Goal: Task Accomplishment & Management: Manage account settings

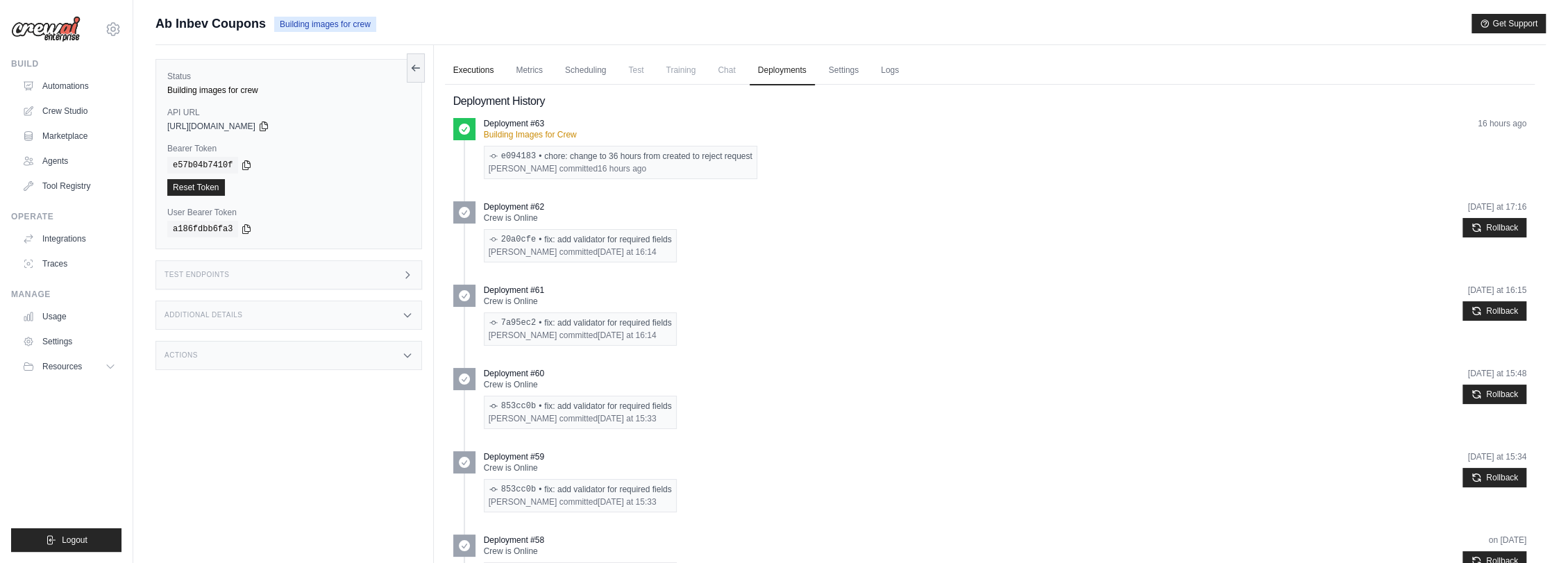
click at [471, 72] on link "Executions" at bounding box center [473, 71] width 58 height 29
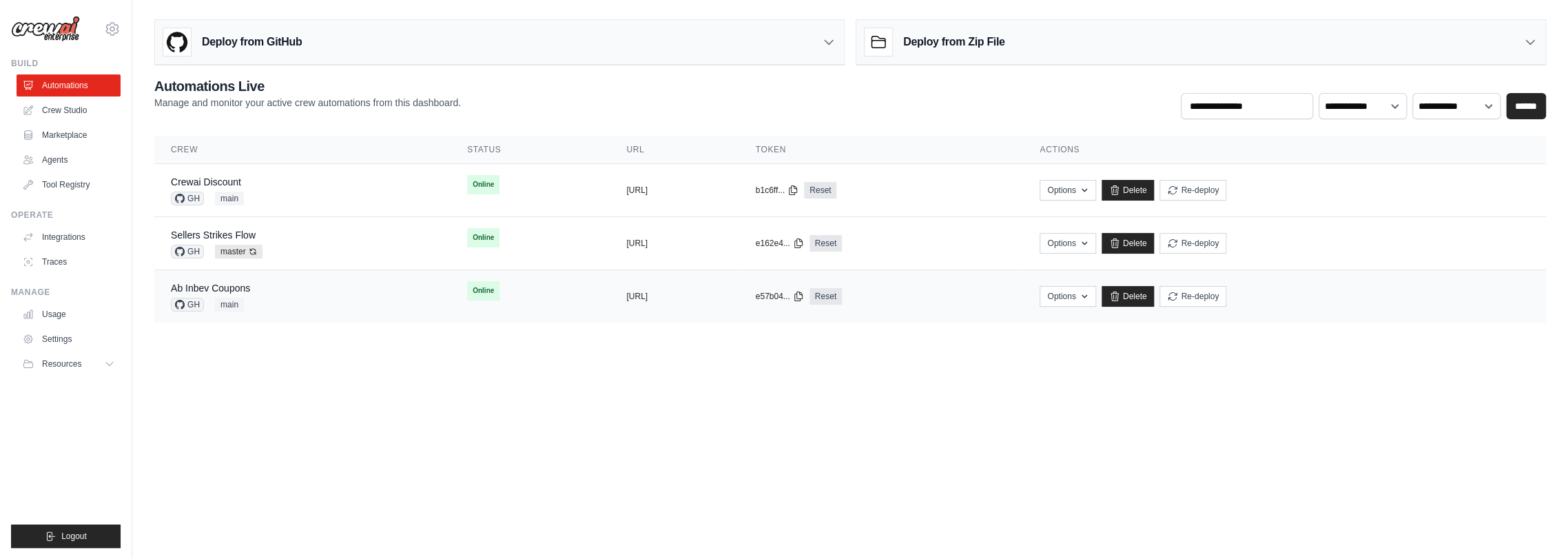
click at [269, 290] on div "Ab Inbev Coupons GH main" at bounding box center [302, 296] width 263 height 31
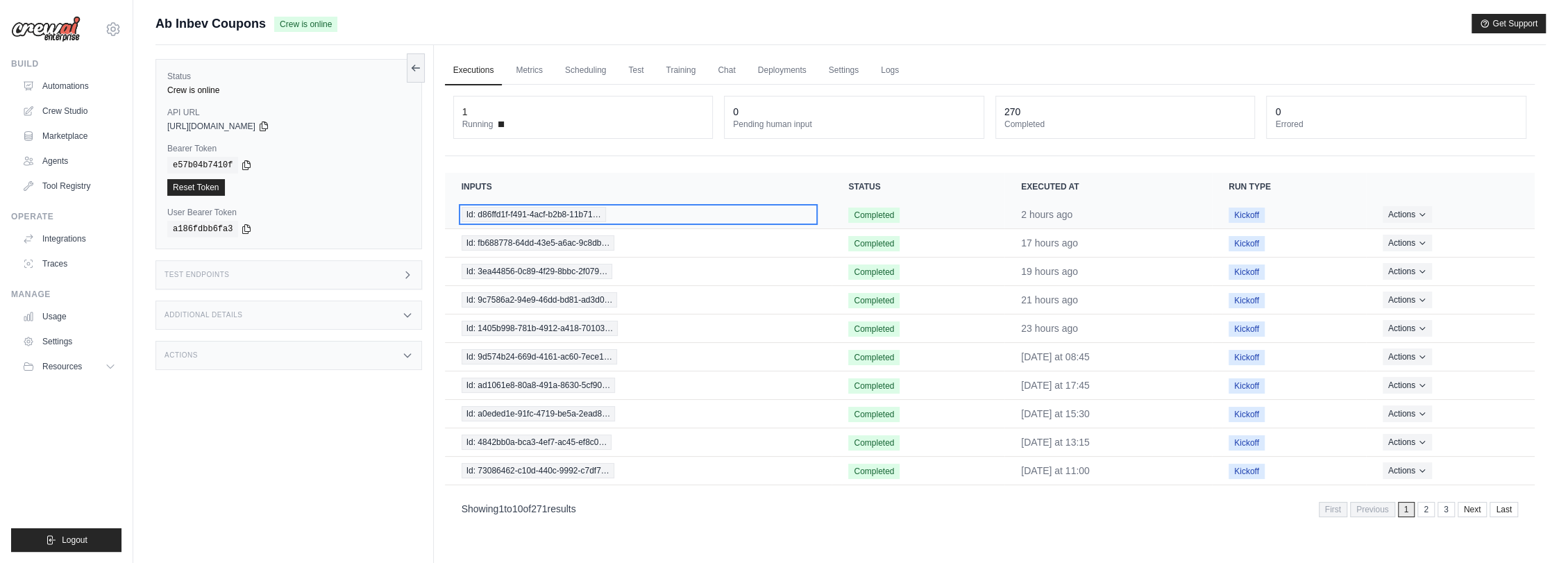
click at [556, 210] on span "Id: d86ffd1f-f491-4acf-b2b8-11b71…" at bounding box center [533, 214] width 144 height 15
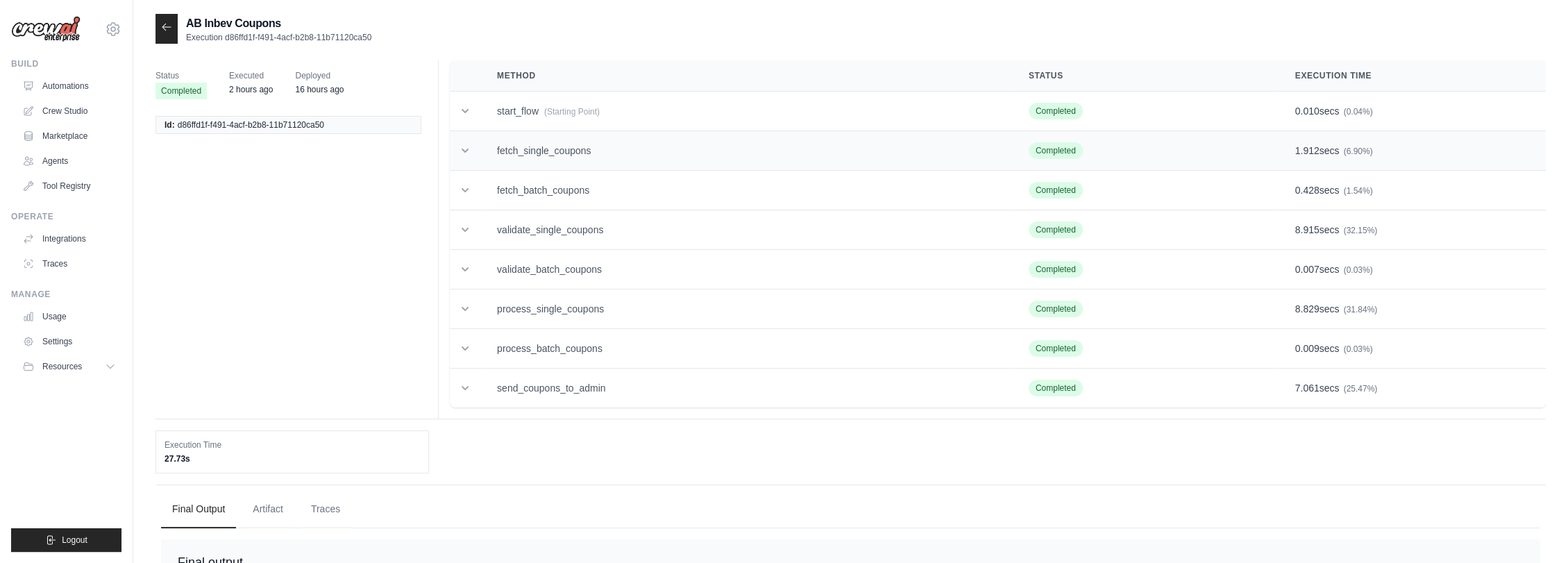
click at [577, 155] on td "fetch_single_coupons" at bounding box center [746, 150] width 532 height 39
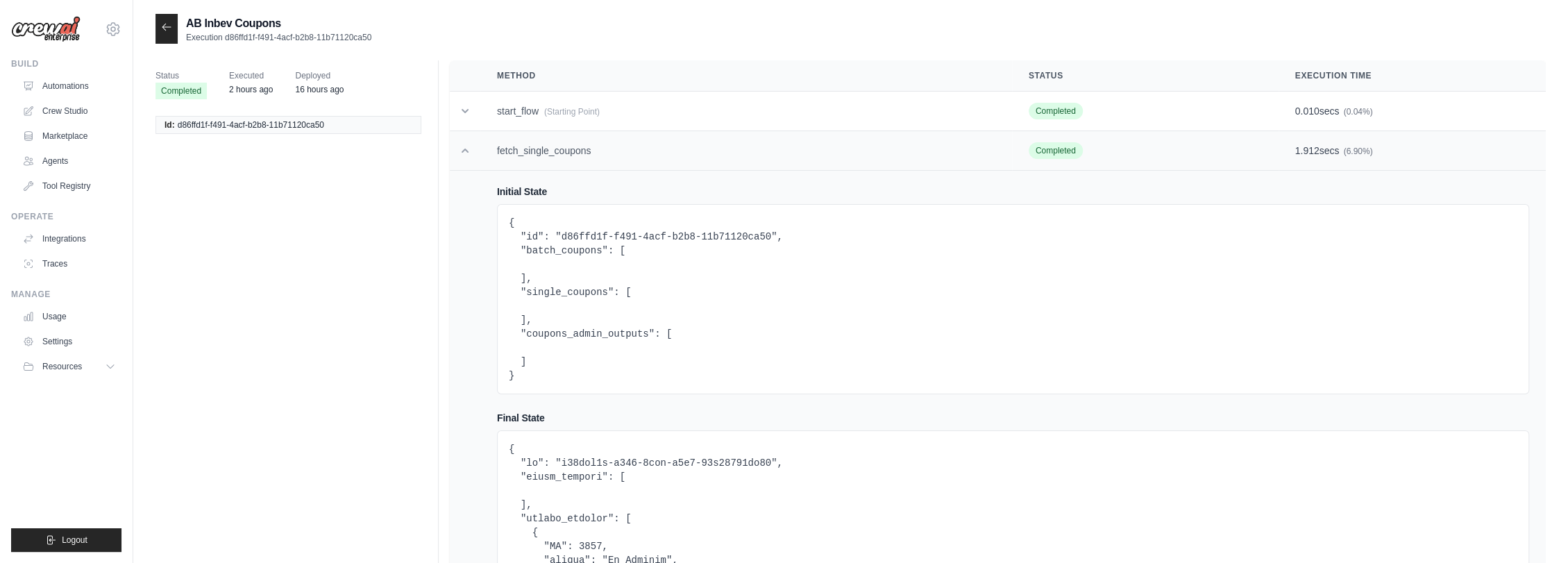
click at [587, 151] on td "fetch_single_coupons" at bounding box center [746, 150] width 532 height 39
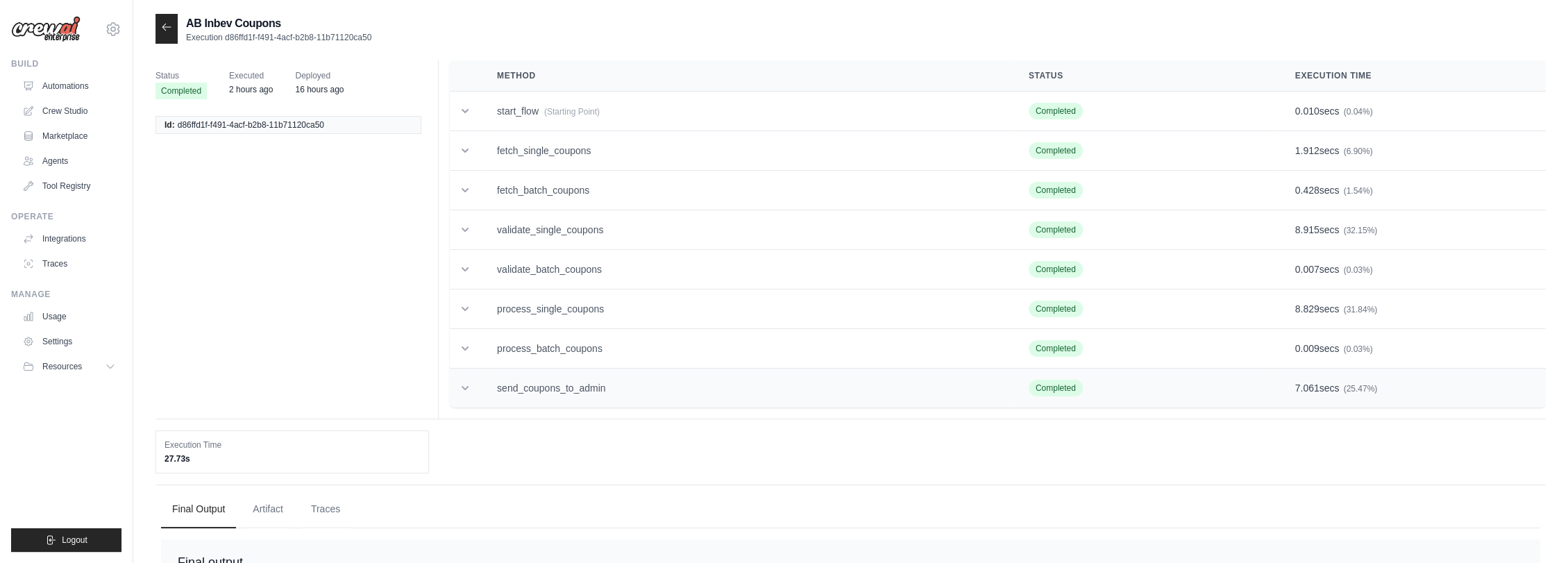
click at [568, 378] on td "send_coupons_to_admin" at bounding box center [746, 388] width 532 height 39
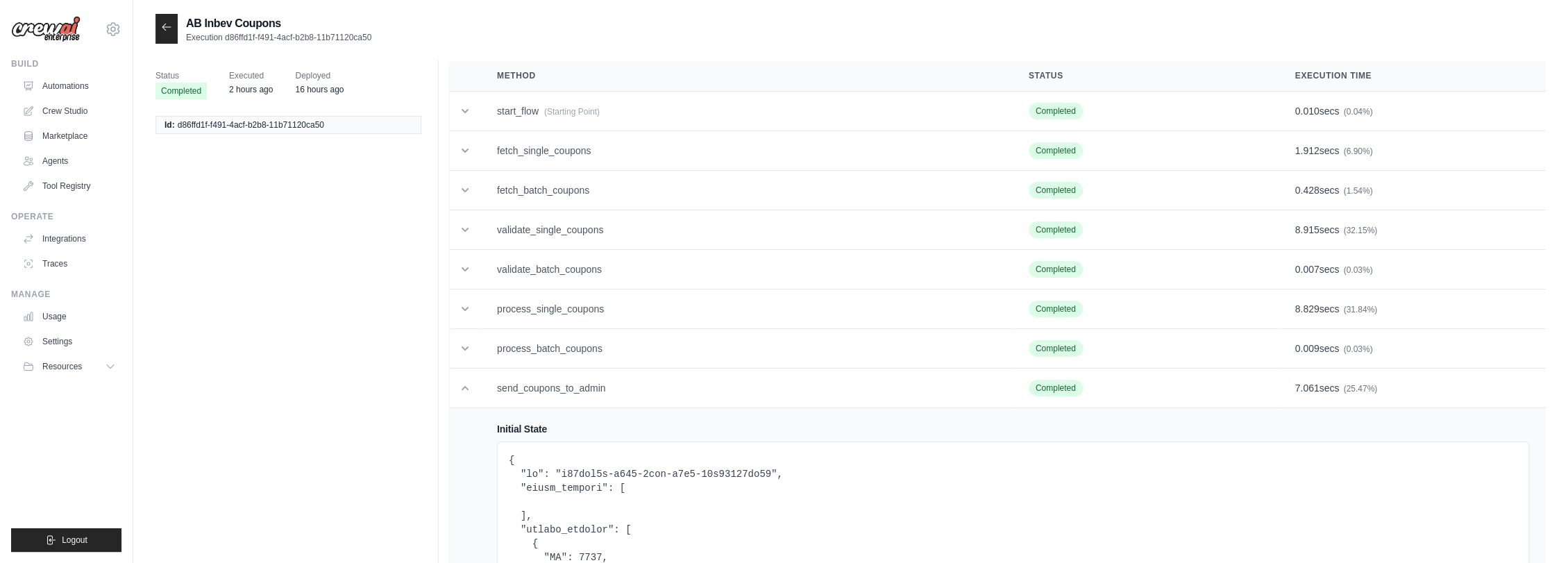
click at [167, 31] on icon at bounding box center [167, 27] width 11 height 11
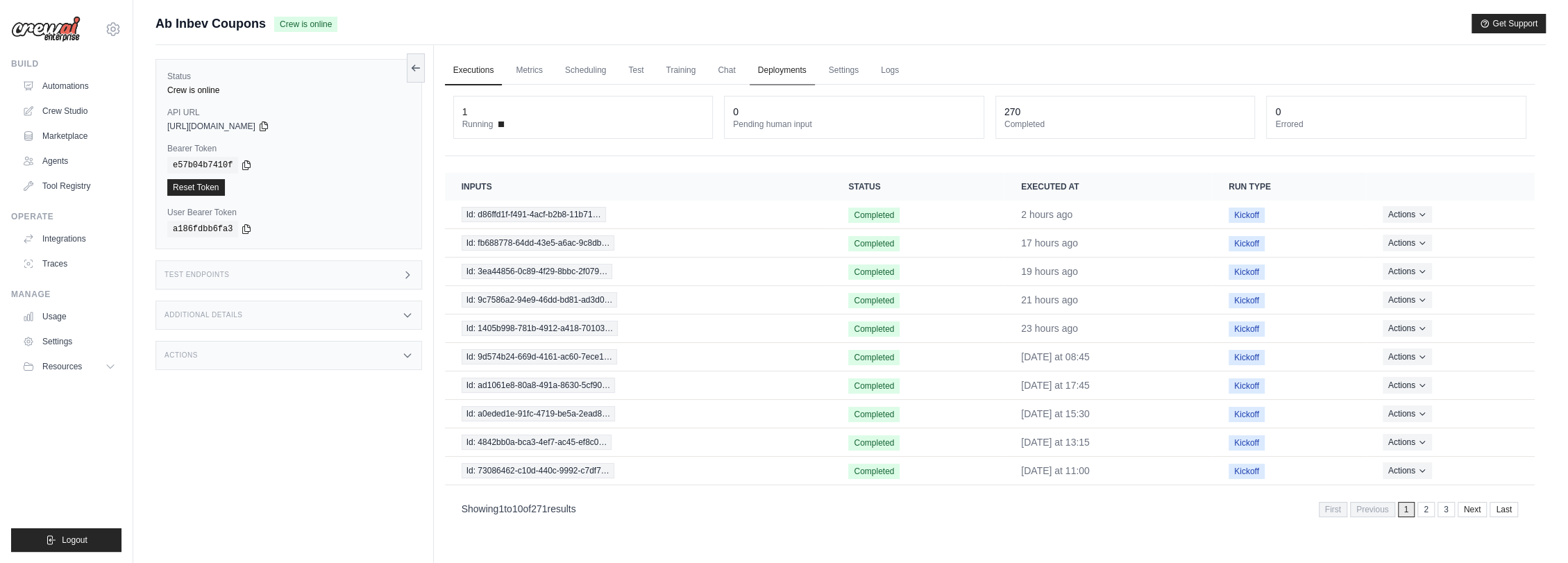
click at [792, 66] on link "Deployments" at bounding box center [782, 71] width 66 height 29
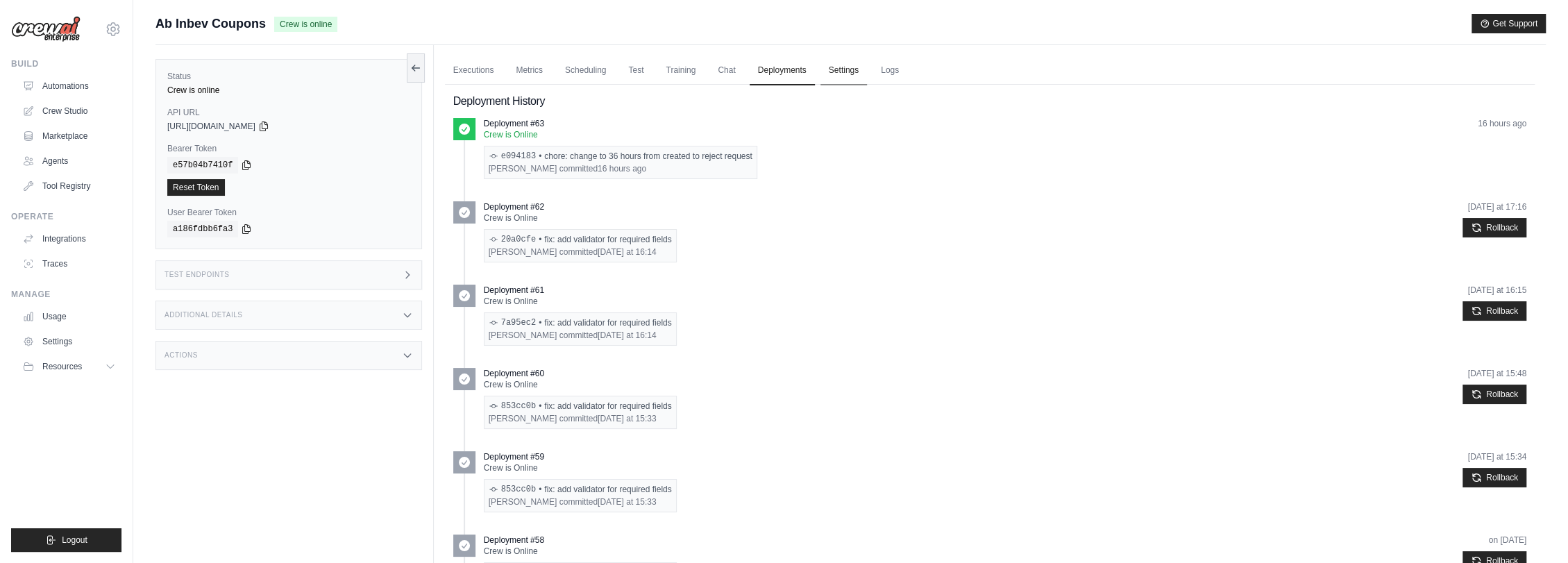
click at [847, 77] on link "Settings" at bounding box center [843, 71] width 46 height 29
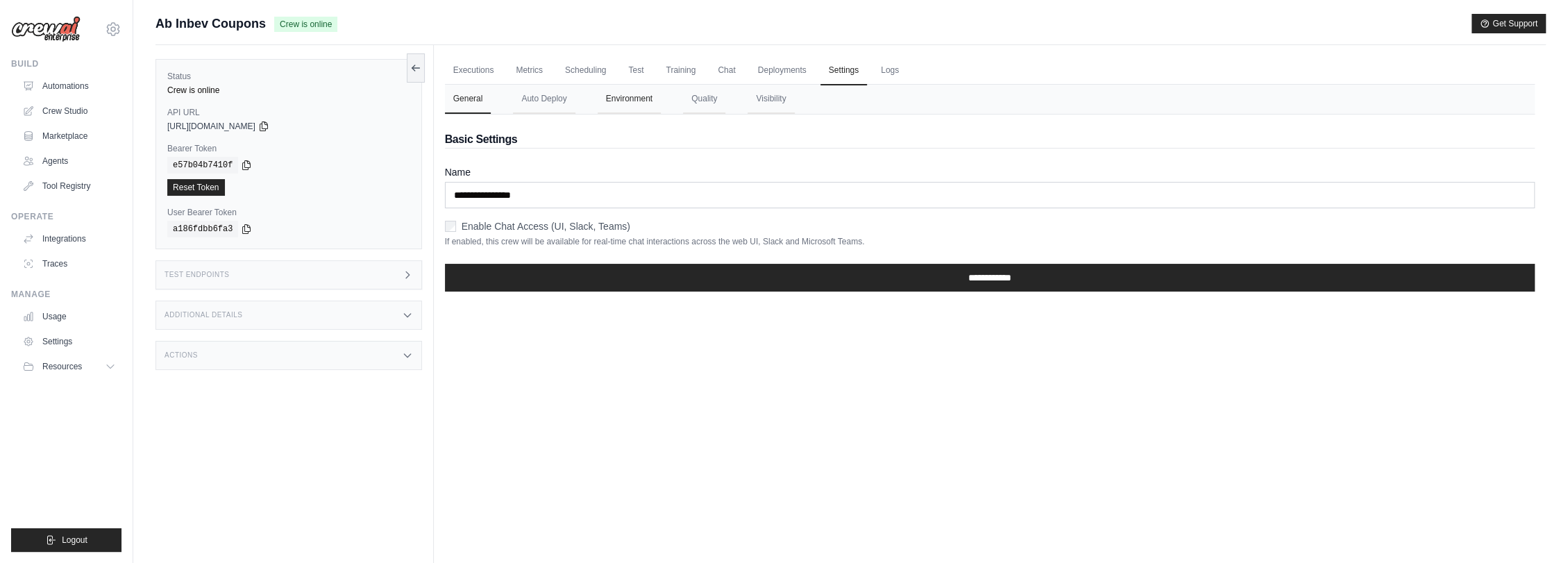
click at [629, 96] on button "Environment" at bounding box center [629, 99] width 63 height 29
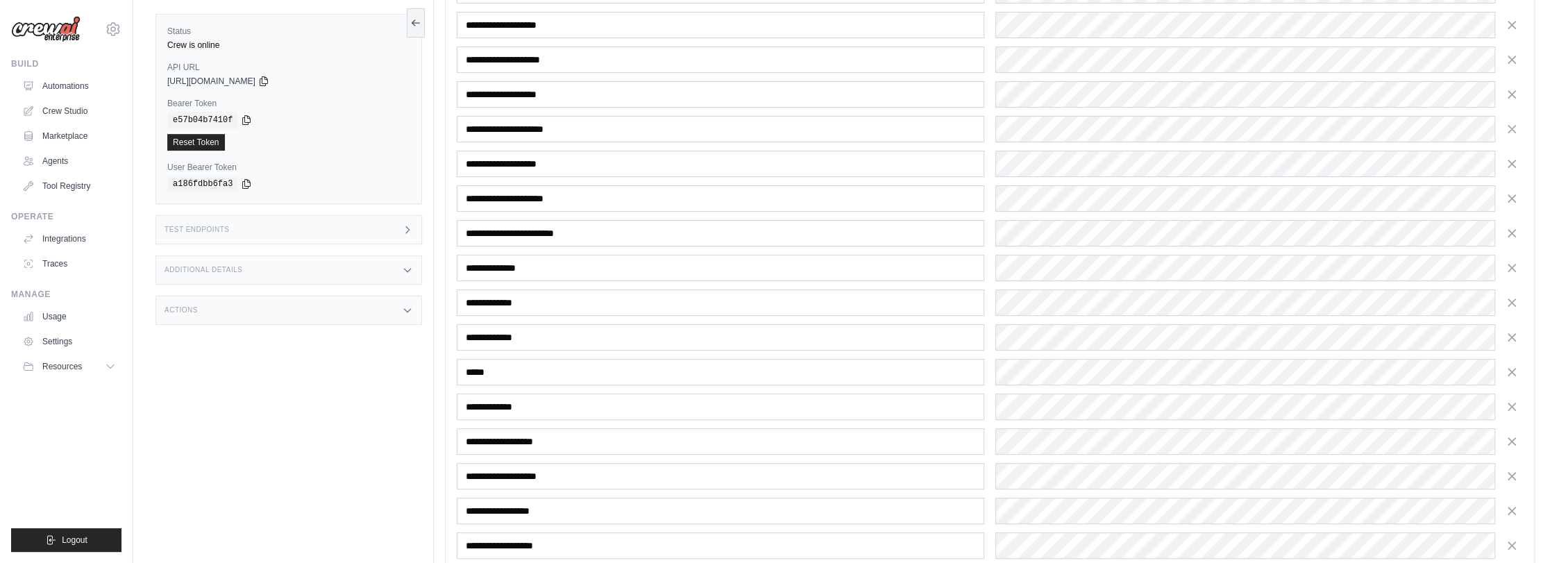
scroll to position [336, 0]
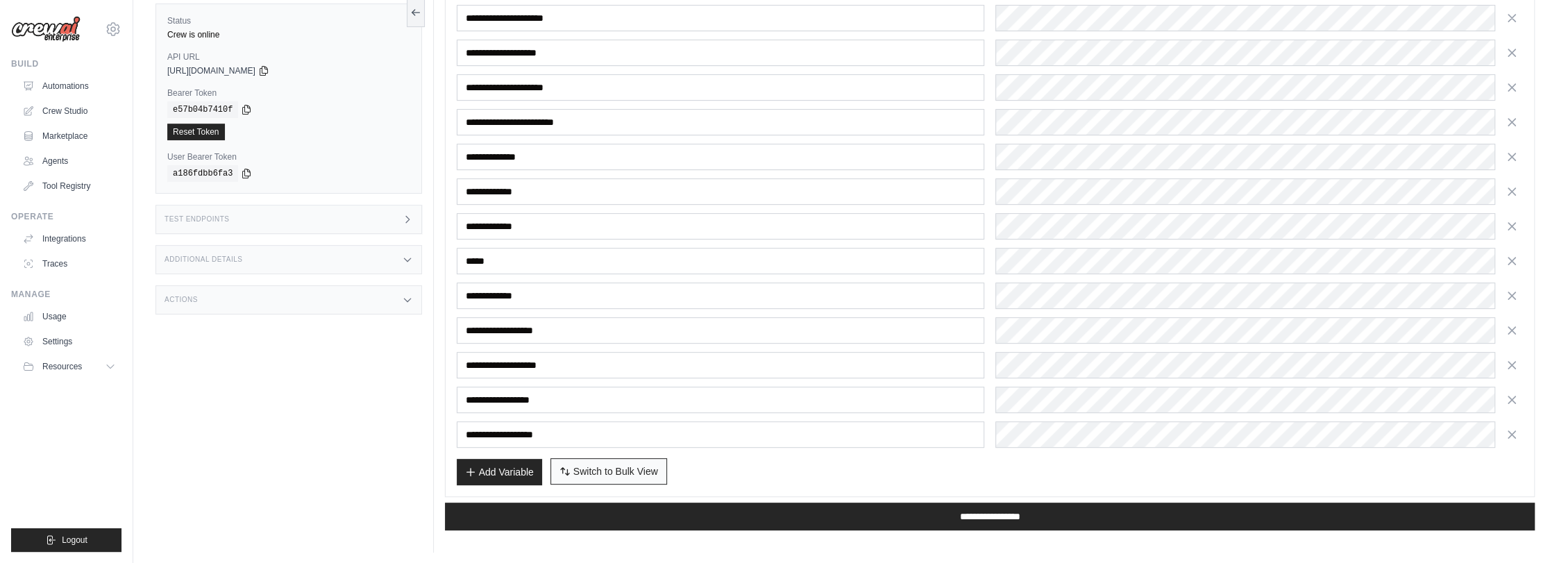
click at [644, 464] on span "Switch to Bulk View" at bounding box center [616, 471] width 85 height 14
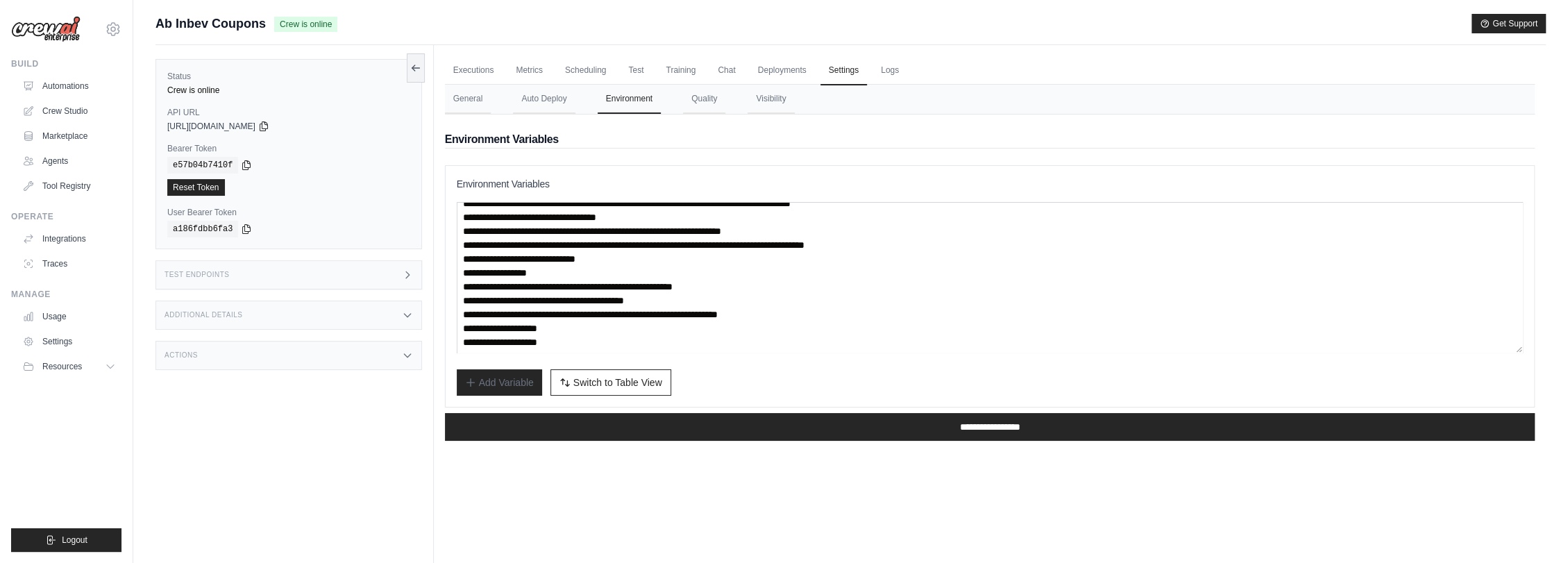
scroll to position [97, 0]
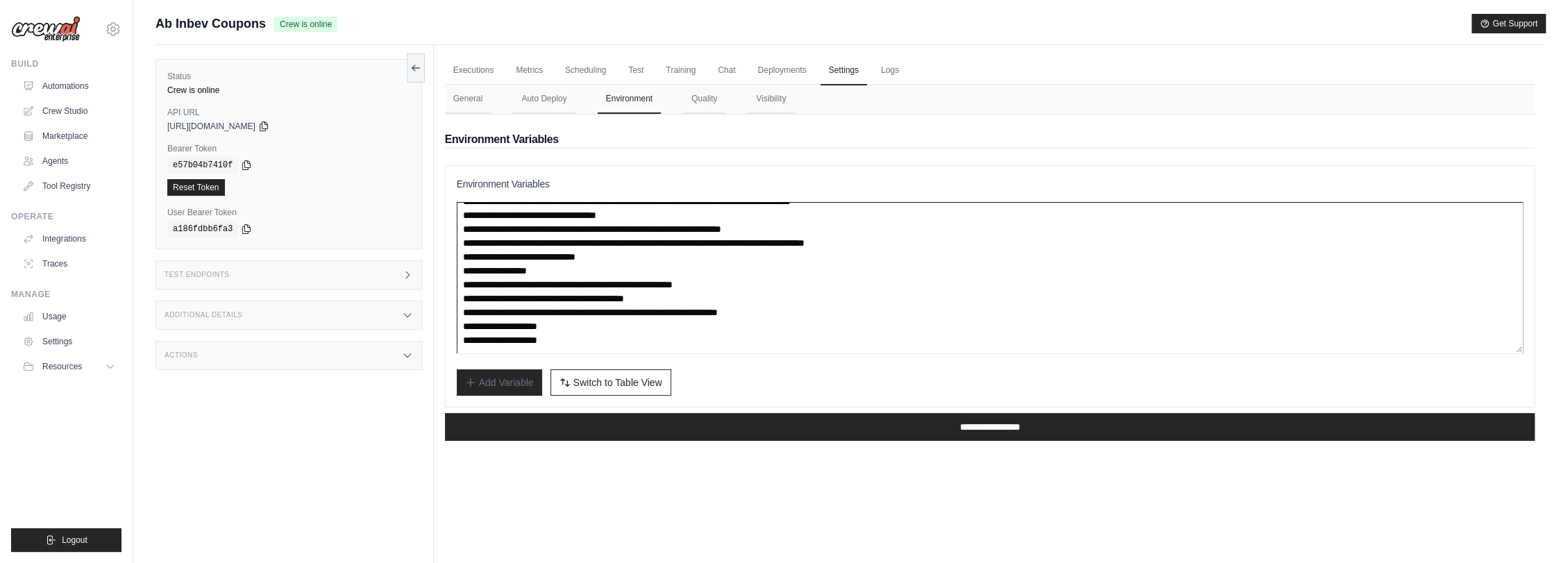
click at [599, 324] on textarea "**********" at bounding box center [989, 278] width 1066 height 151
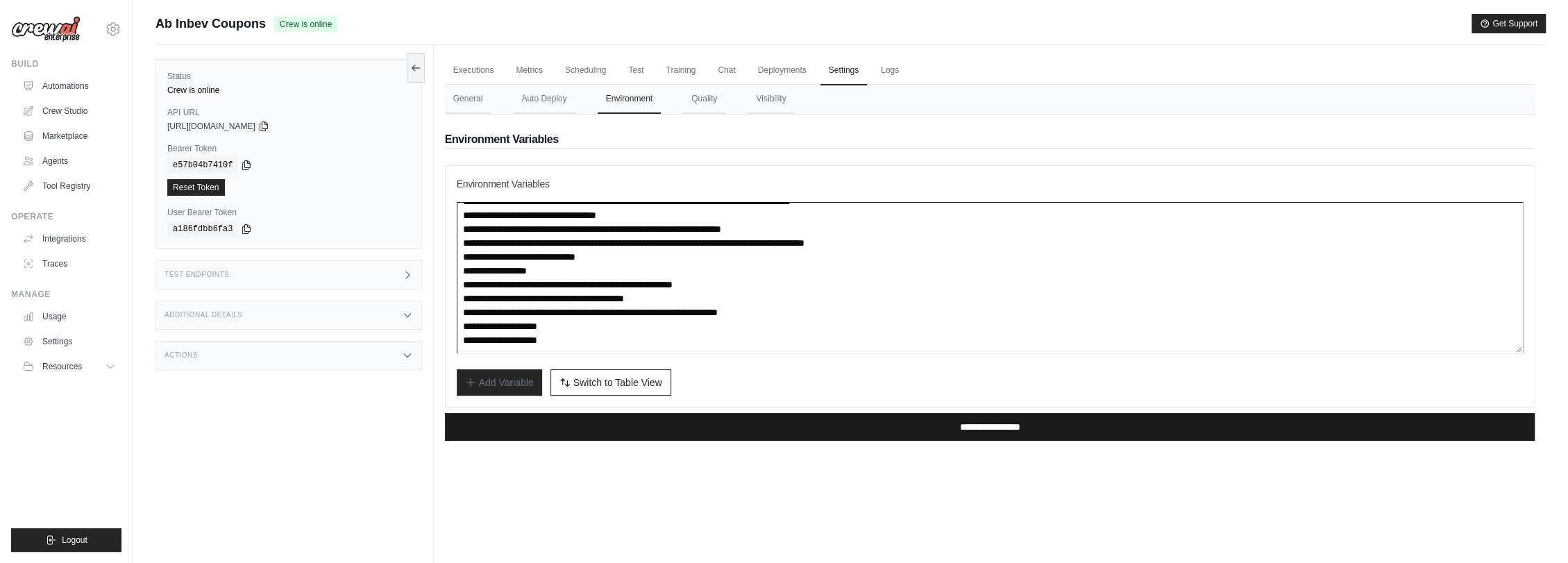
type textarea "**********"
click at [922, 421] on input "**********" at bounding box center [989, 427] width 1089 height 28
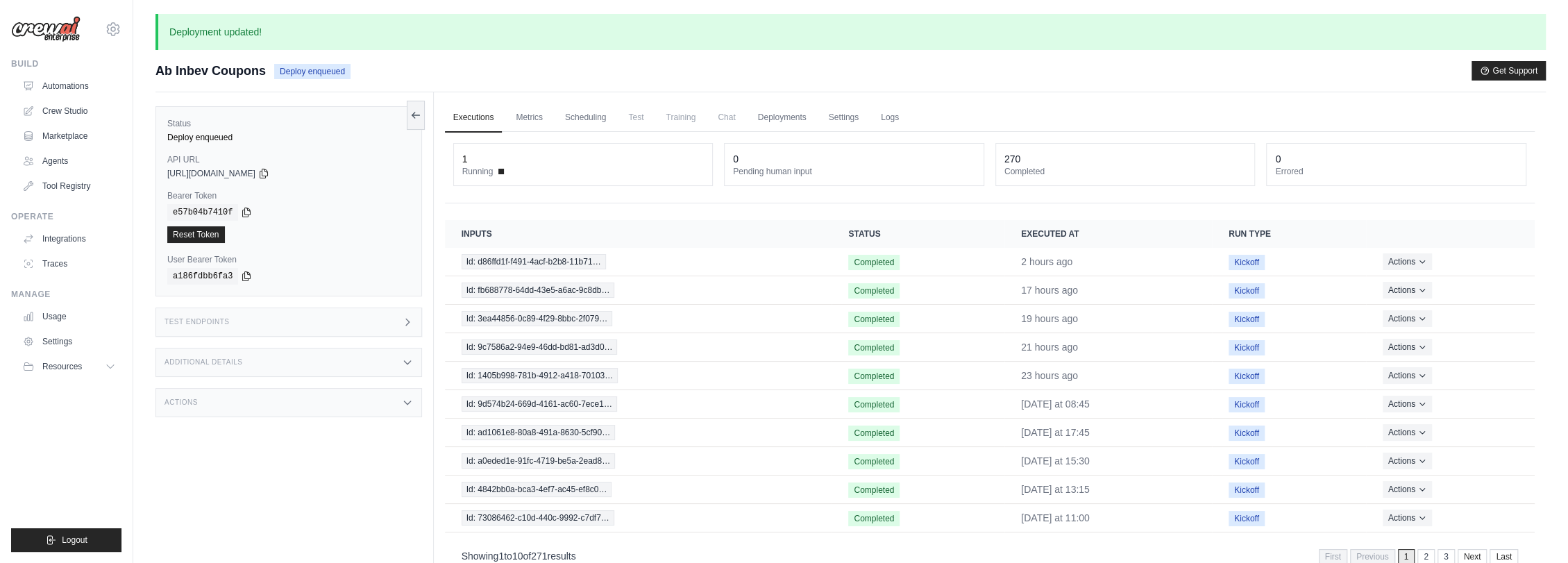
drag, startPoint x: 331, startPoint y: 70, endPoint x: 340, endPoint y: 70, distance: 9.0
click at [340, 70] on span "Deploy enqueued" at bounding box center [312, 72] width 76 height 15
click at [486, 59] on div "Deployment updated! Submit a support request Describe your issue or question * …" at bounding box center [850, 335] width 1435 height 642
